Goal: Manage account settings

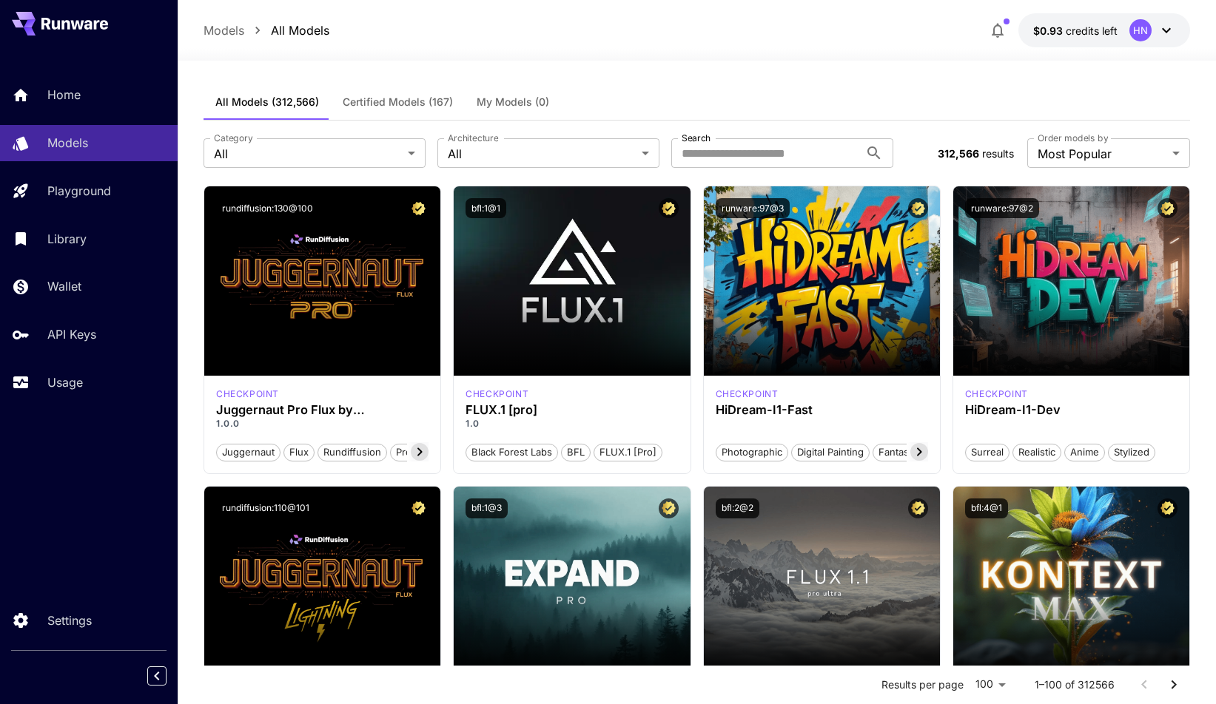
click at [1090, 24] on span "credits left" at bounding box center [1092, 30] width 52 height 13
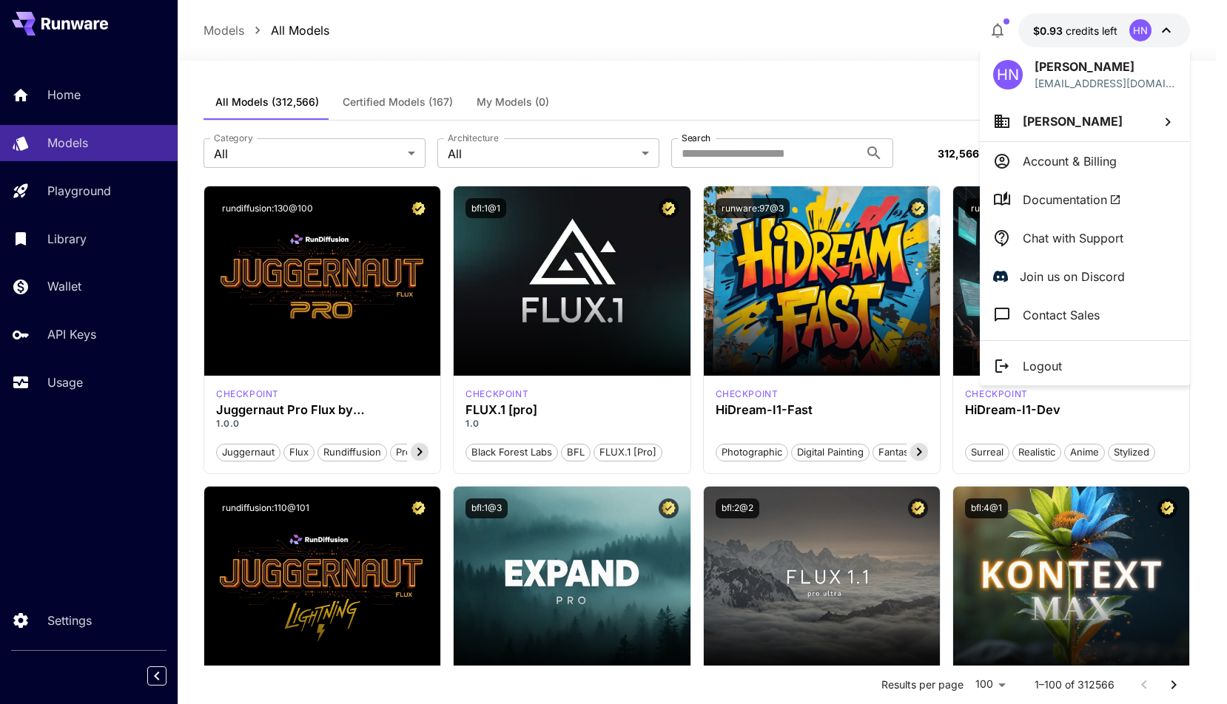
click at [992, 23] on div at bounding box center [613, 352] width 1227 height 704
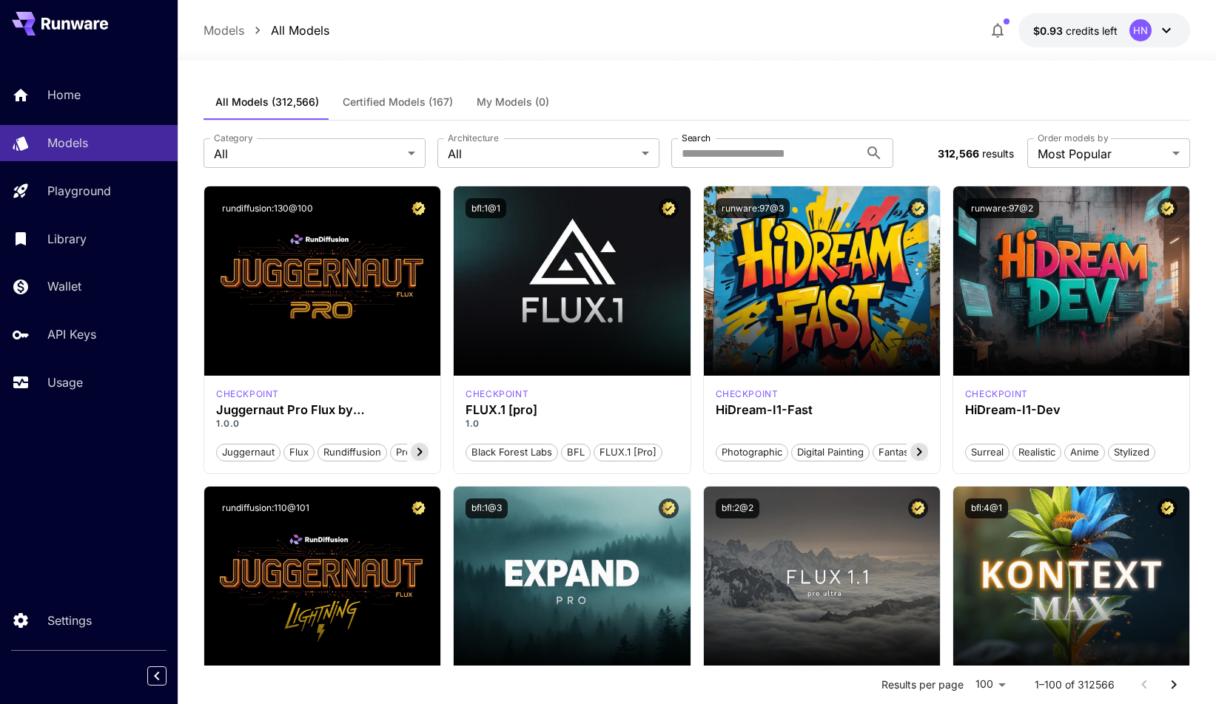
click at [998, 28] on icon "button" at bounding box center [998, 30] width 18 height 18
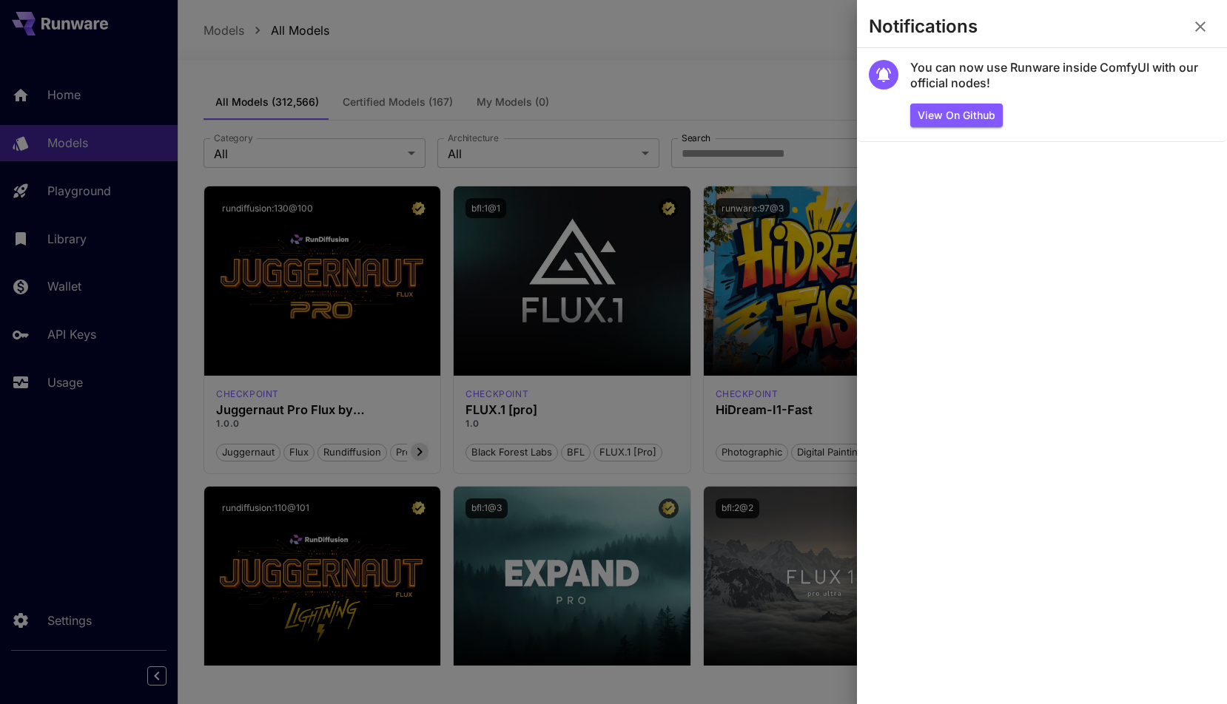
click at [1197, 28] on icon "button" at bounding box center [1200, 27] width 18 height 18
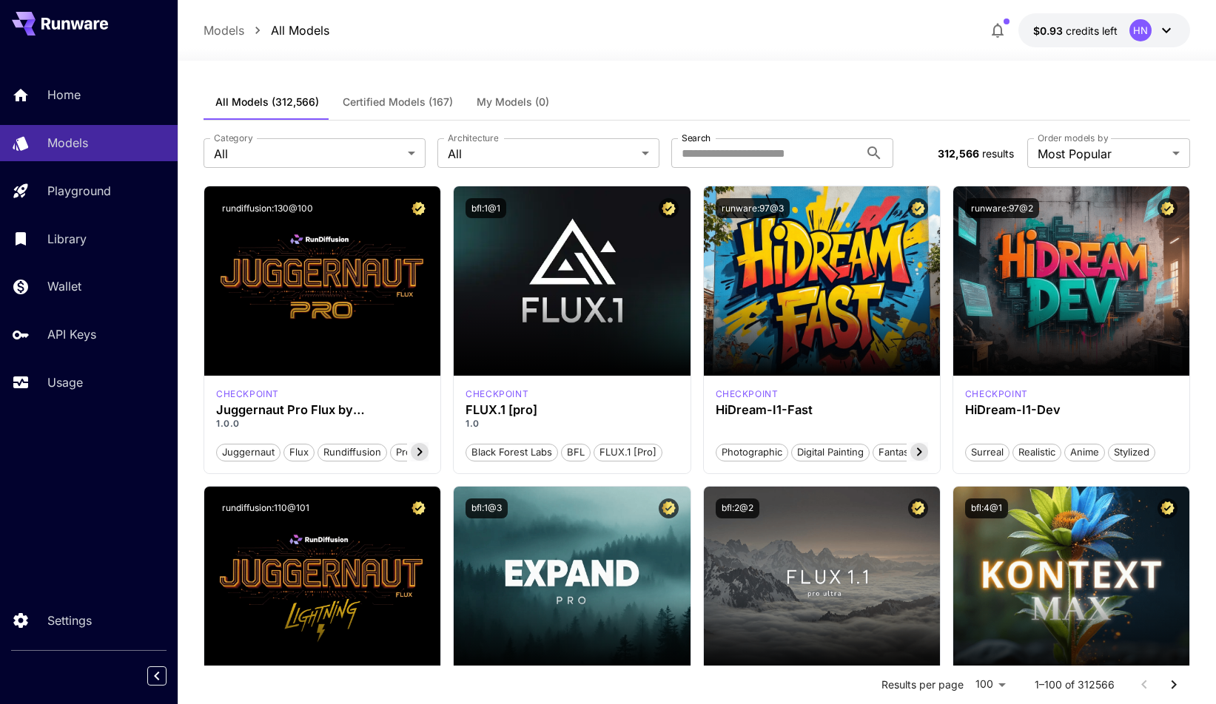
click at [989, 30] on icon "button" at bounding box center [998, 30] width 18 height 18
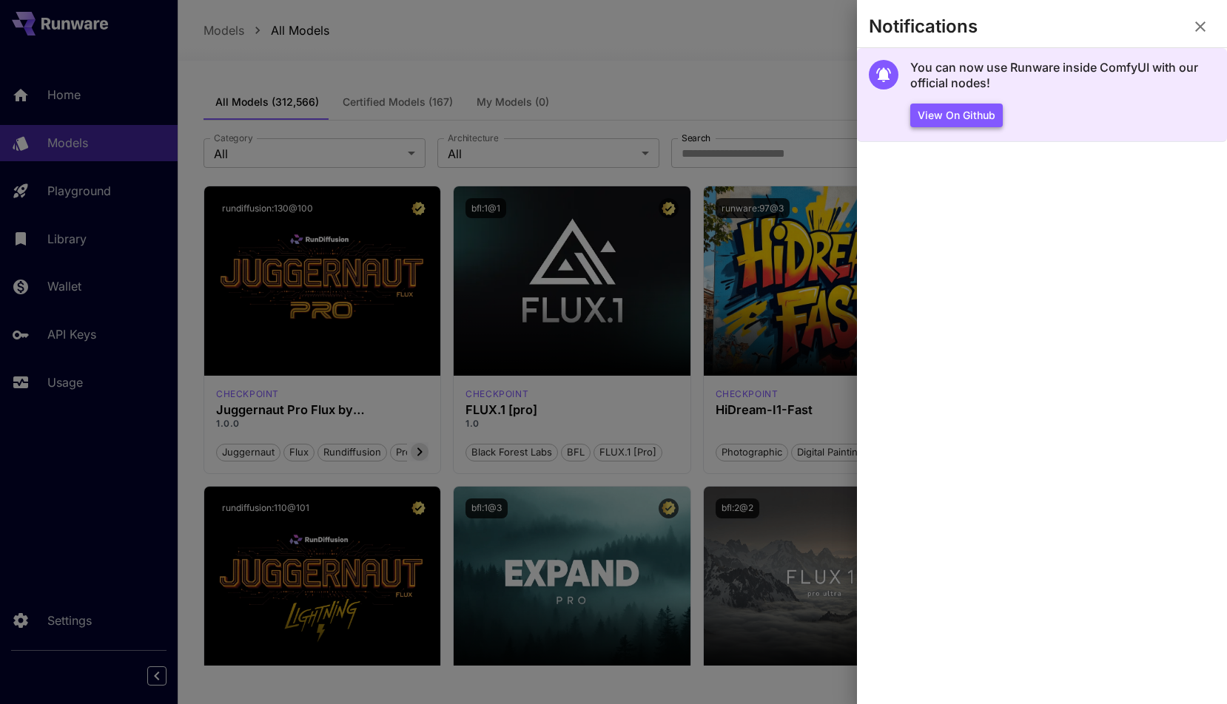
click at [964, 118] on button "View on Github" at bounding box center [956, 116] width 92 height 24
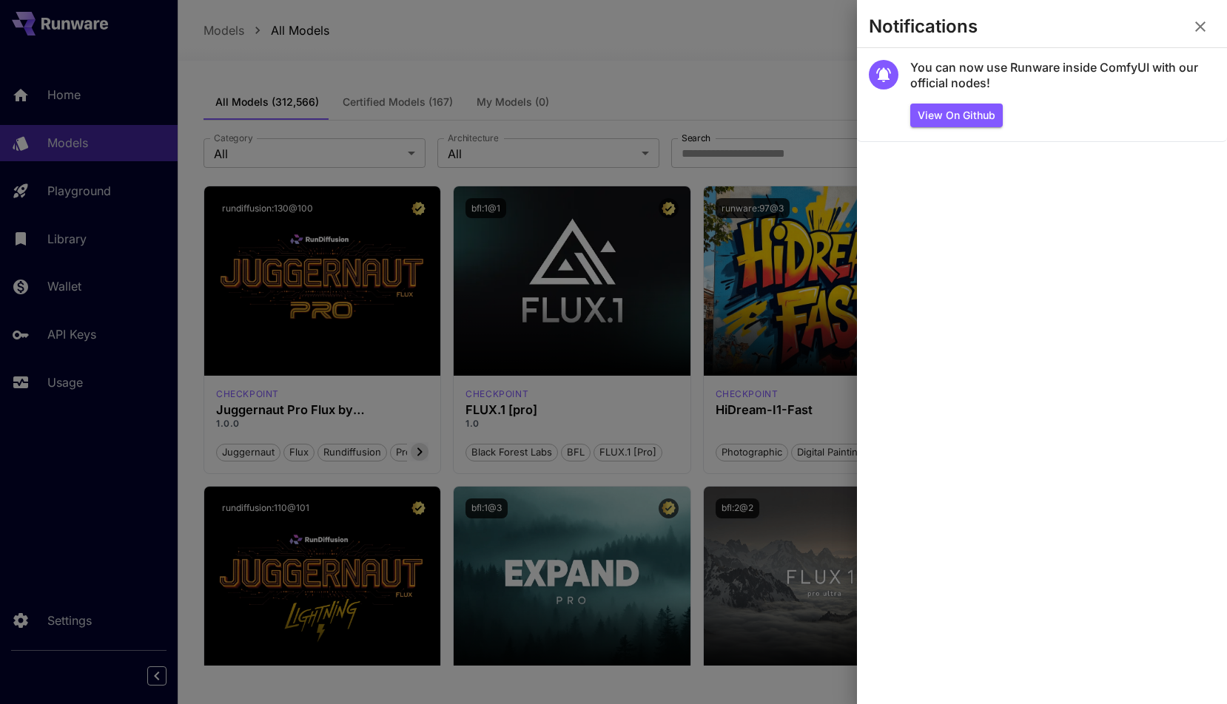
click at [1200, 25] on icon "button" at bounding box center [1200, 27] width 18 height 18
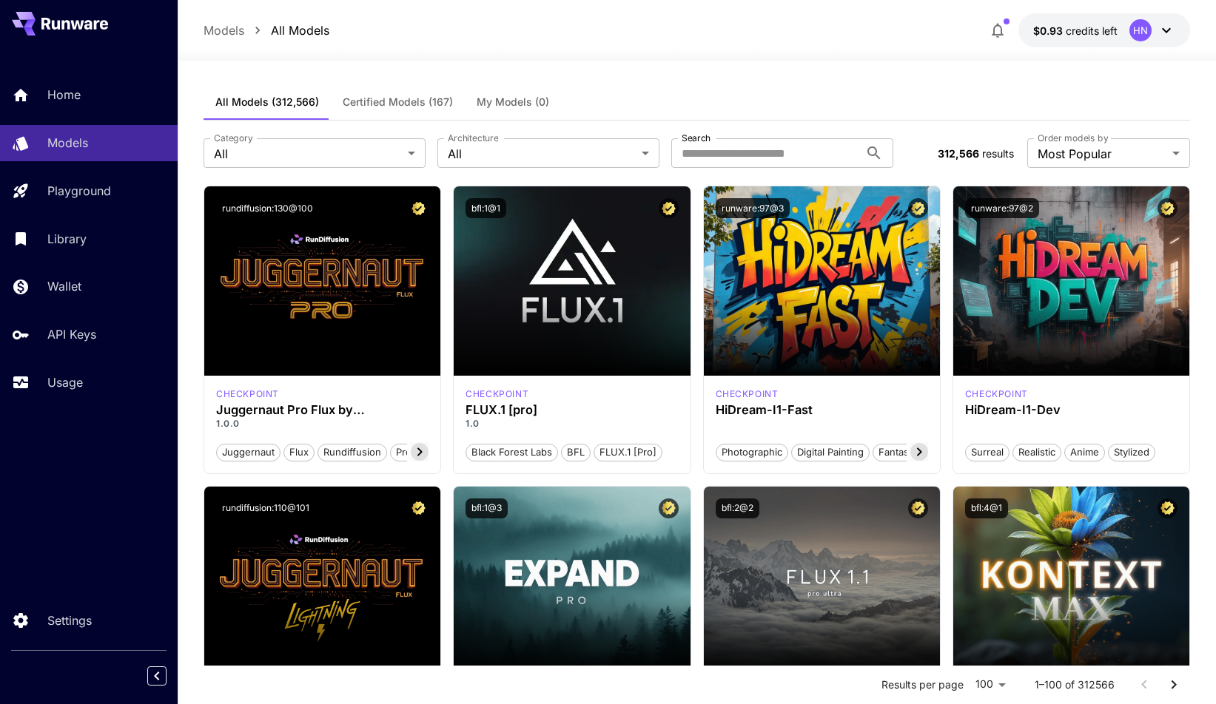
click at [1177, 31] on button "$0.93 credits left HN" at bounding box center [1104, 30] width 172 height 34
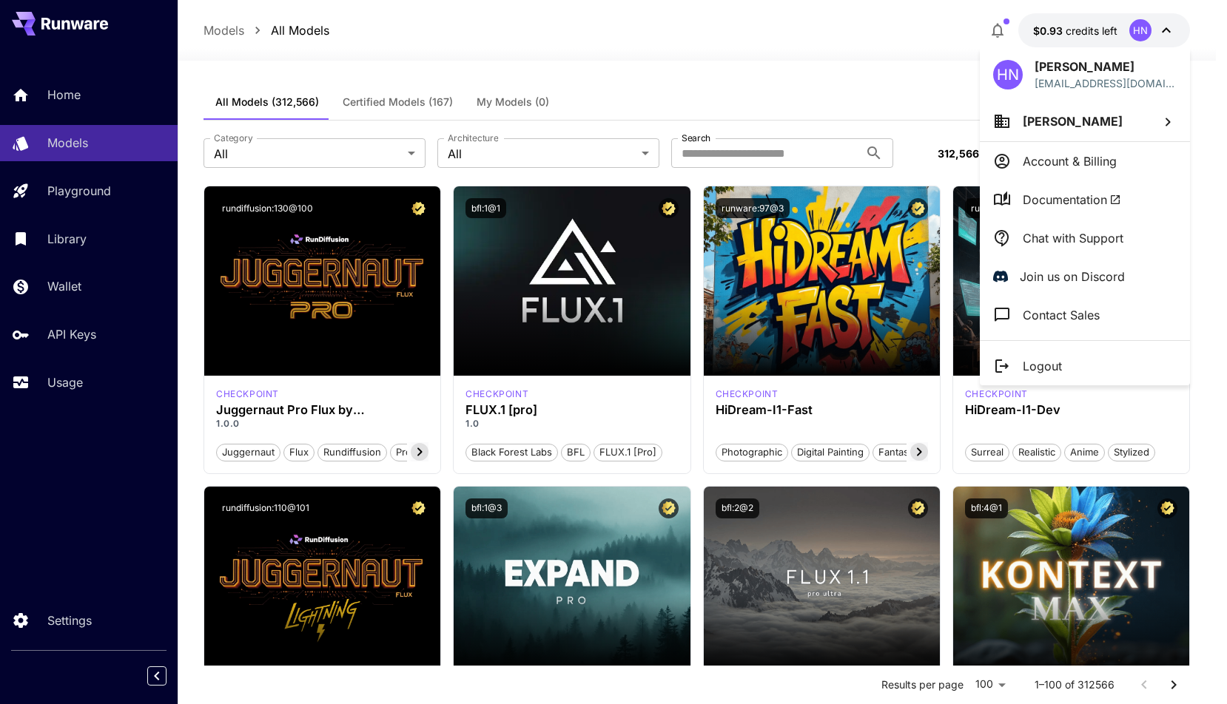
click at [1100, 161] on p "Account & Billing" at bounding box center [1070, 161] width 94 height 18
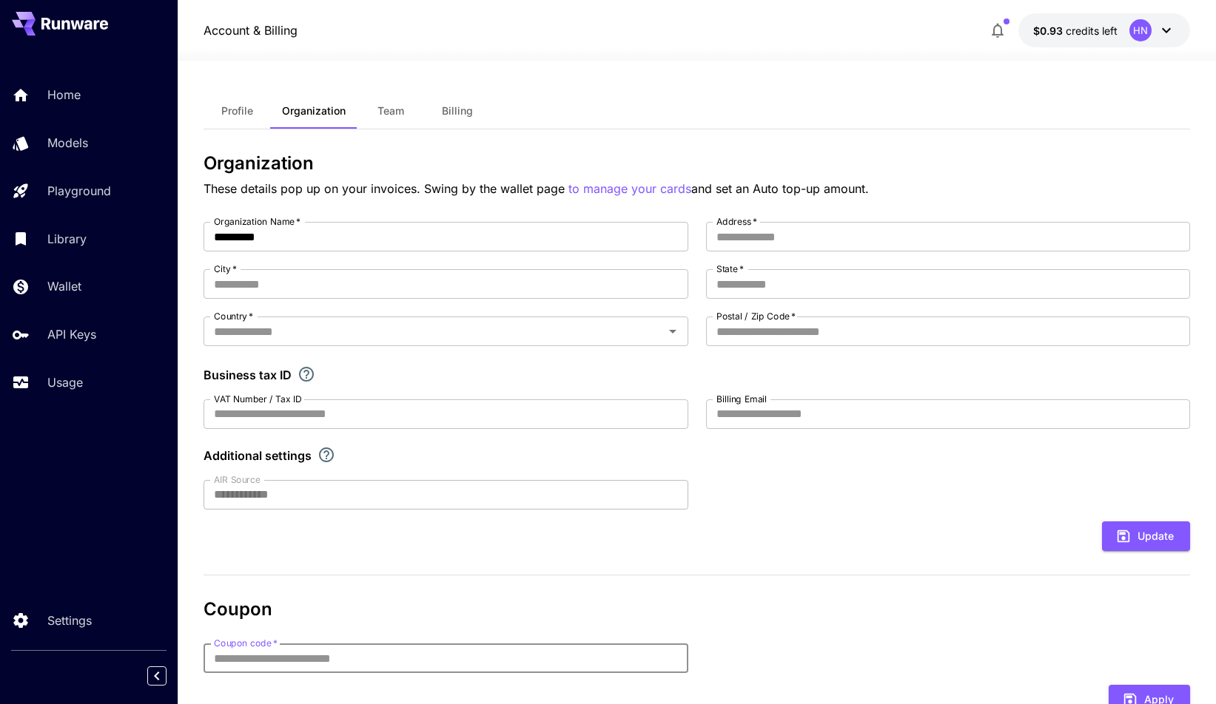
type input "**********"
type input "******"
type input "*****"
type input "**********"
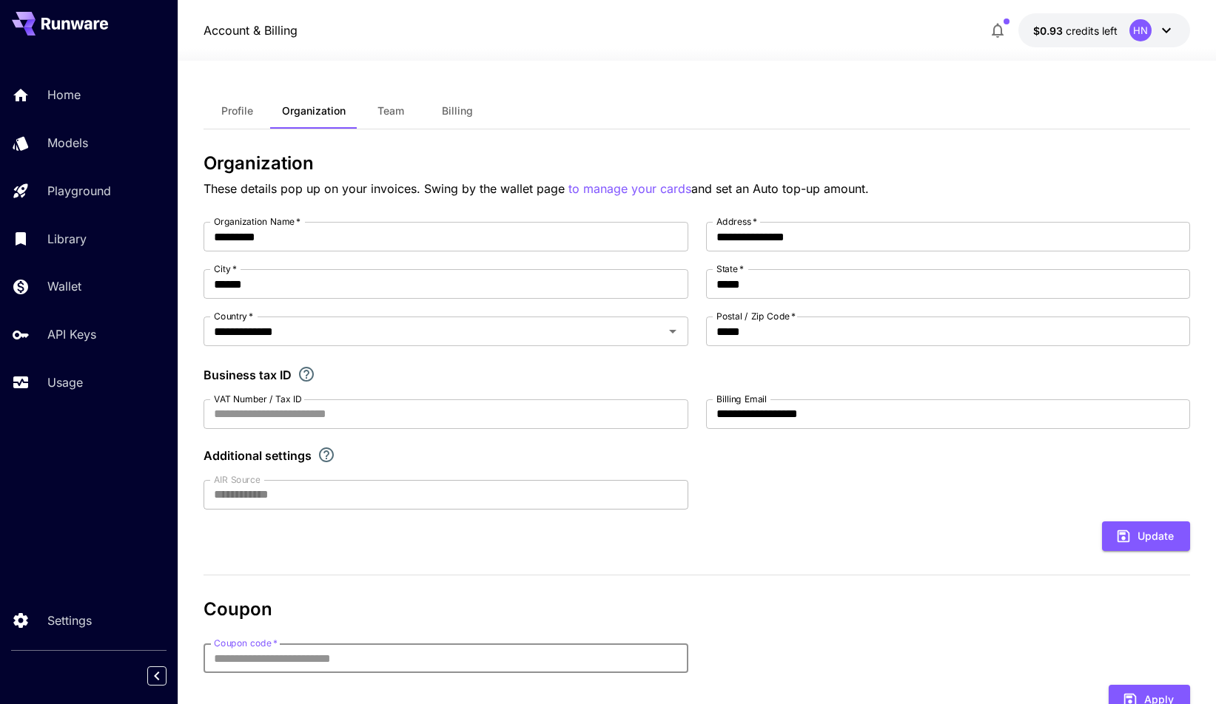
click at [457, 102] on button "Billing" at bounding box center [457, 111] width 67 height 36
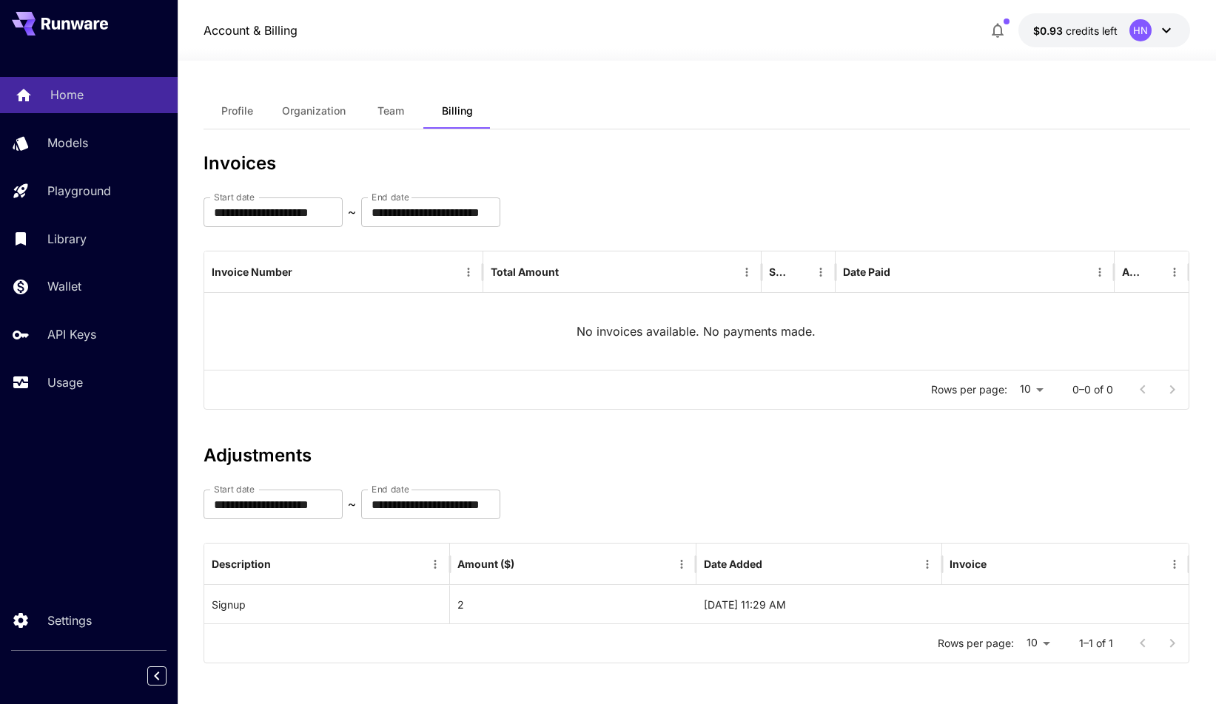
click at [124, 95] on div "Home" at bounding box center [107, 95] width 115 height 18
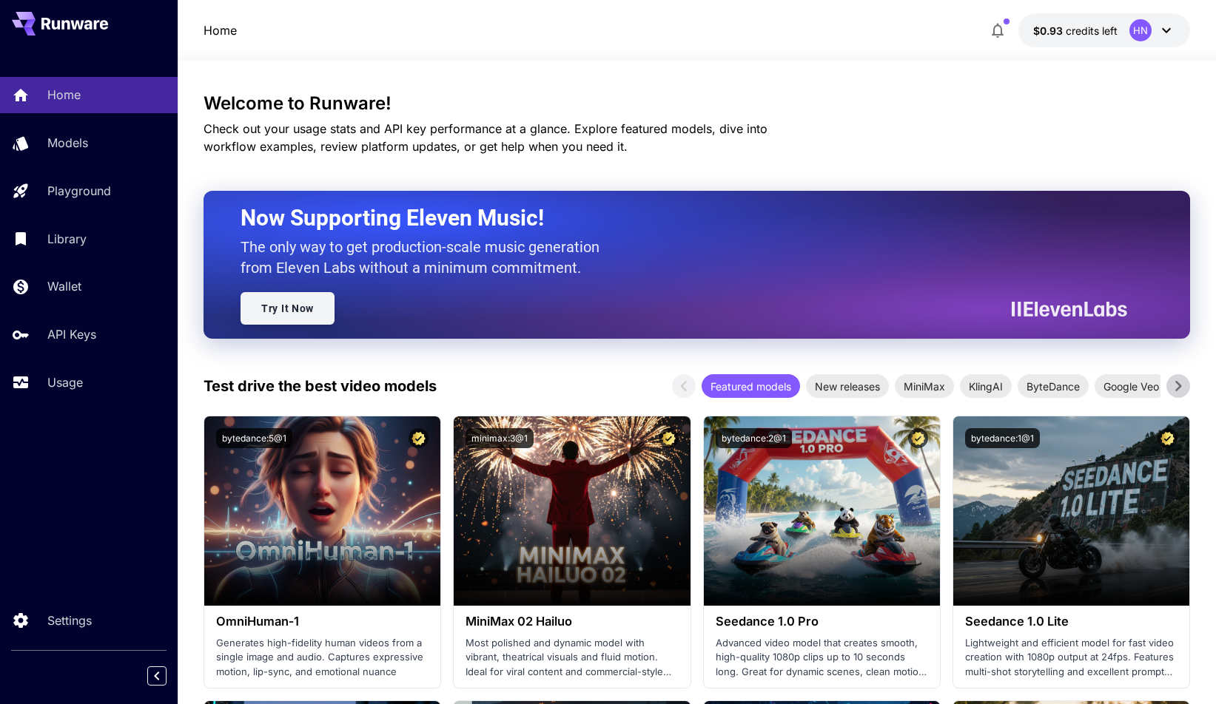
click at [294, 315] on link "Try It Now" at bounding box center [287, 308] width 94 height 33
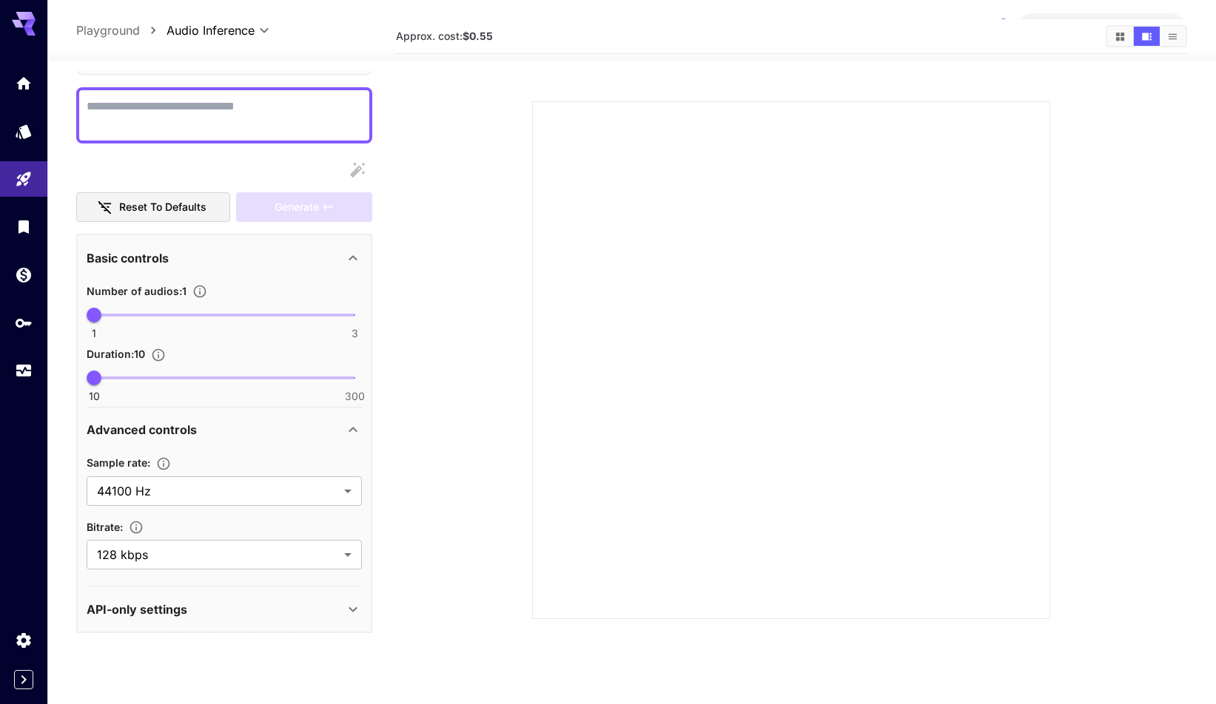
scroll to position [117, 0]
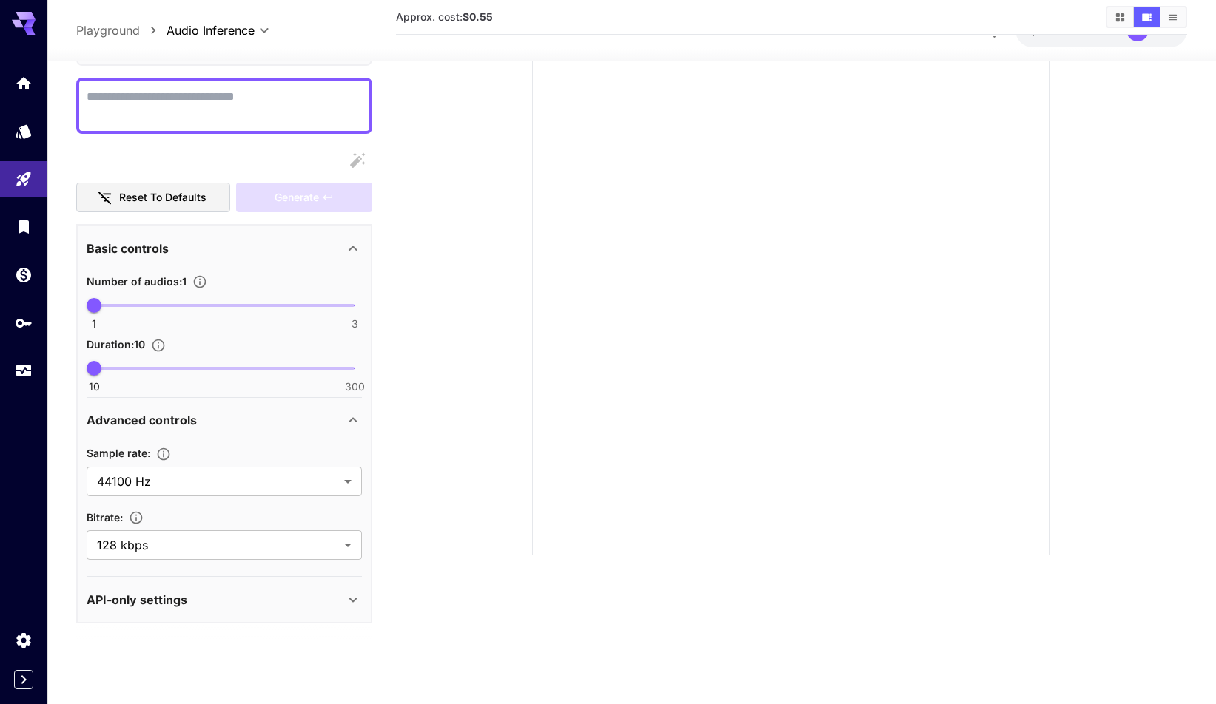
click at [260, 596] on div "API-only settings" at bounding box center [216, 600] width 258 height 18
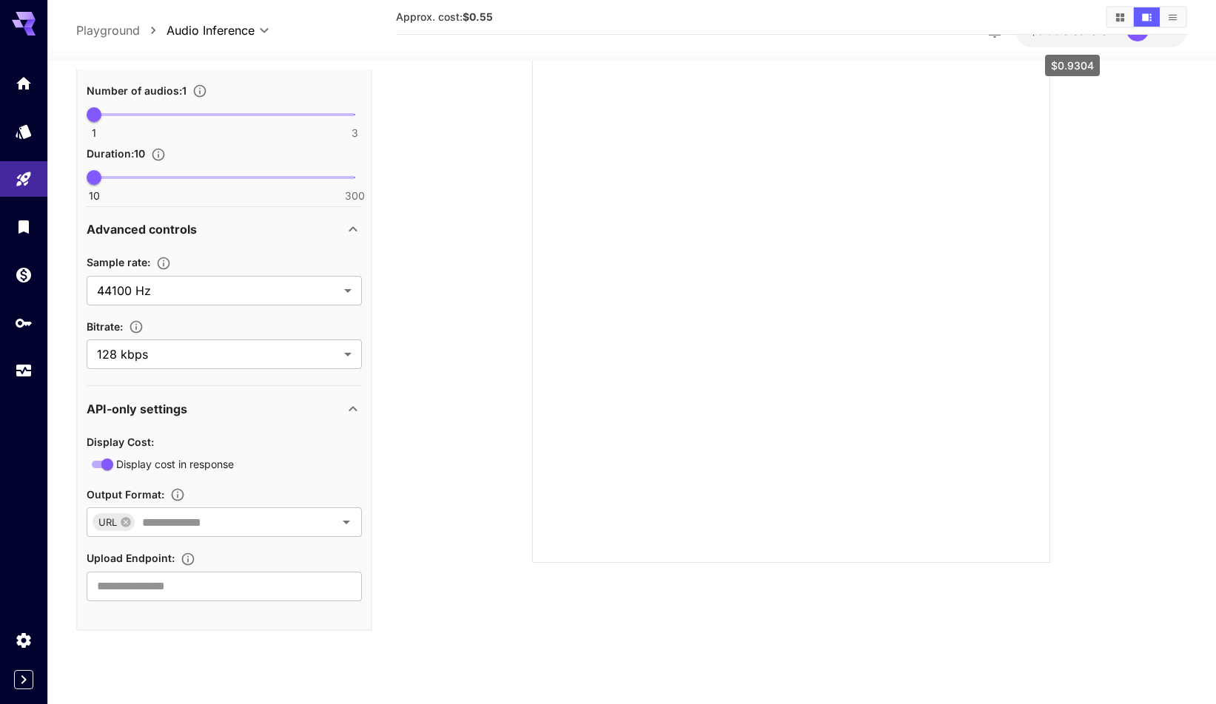
scroll to position [0, 0]
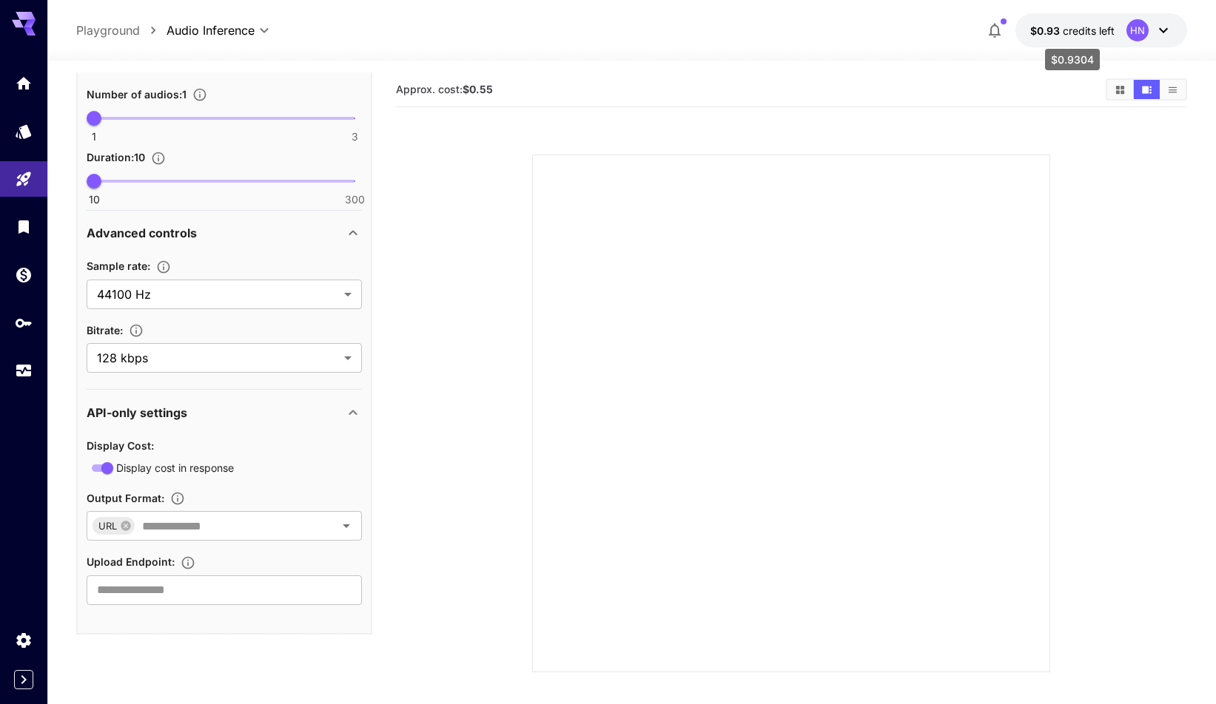
click at [1060, 27] on span "$0.93" at bounding box center [1046, 30] width 33 height 13
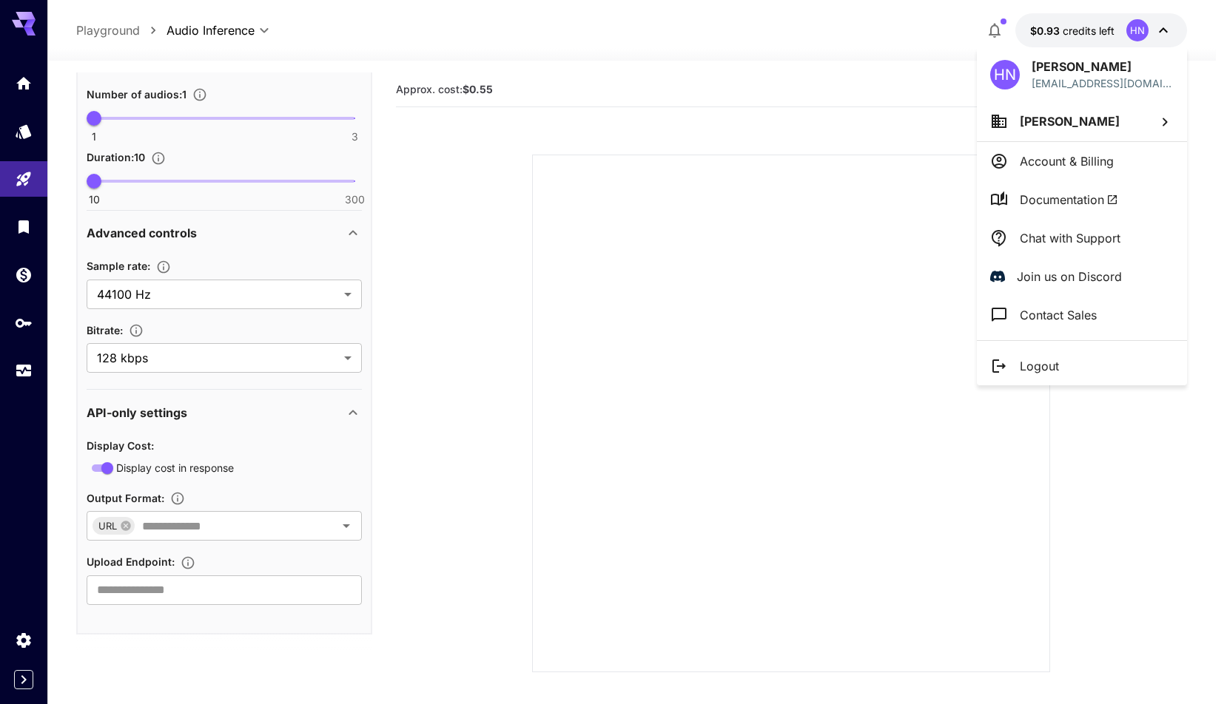
click at [915, 57] on div at bounding box center [613, 352] width 1227 height 704
